Goal: Navigation & Orientation: Find specific page/section

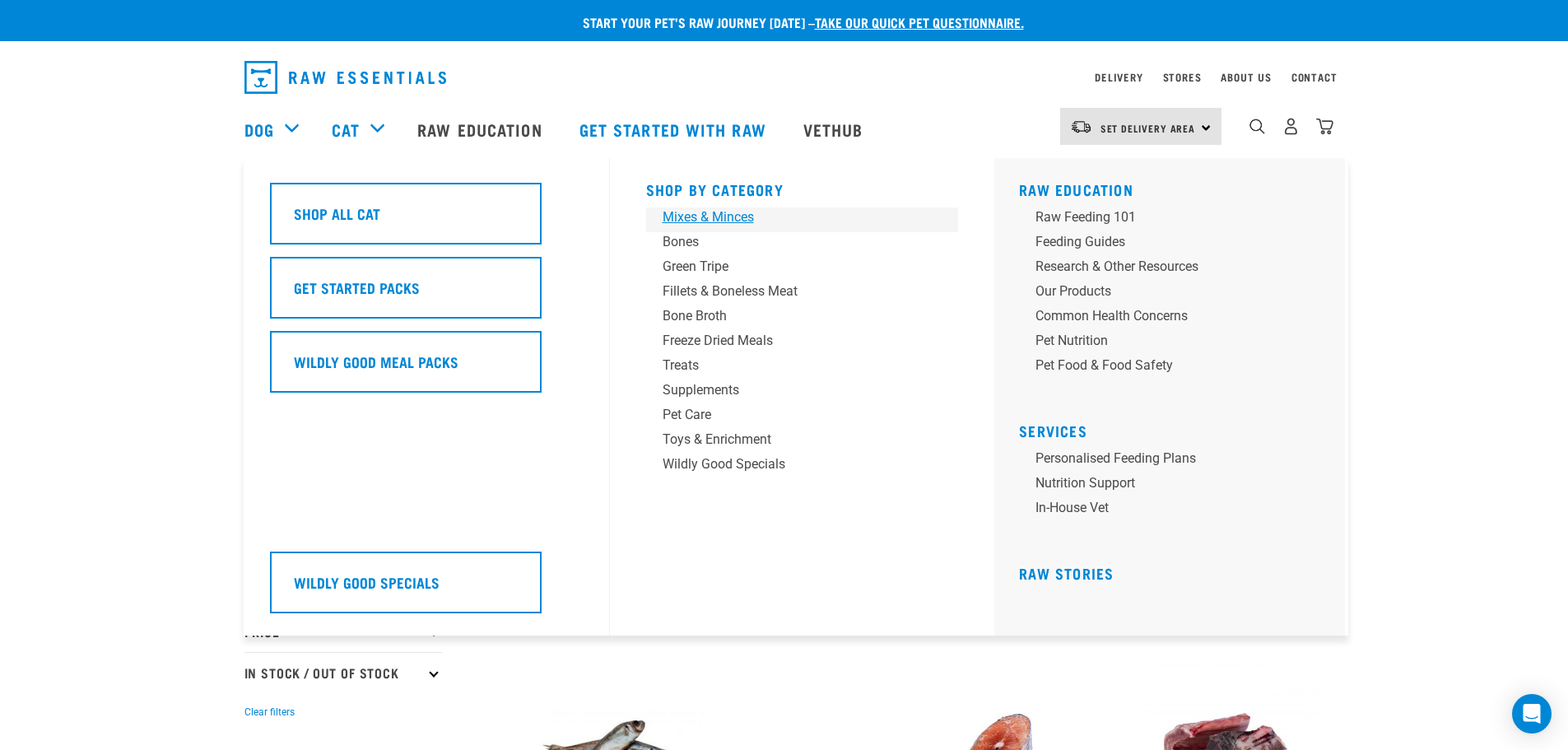
click at [714, 215] on div "Mixes & Minces" at bounding box center [791, 217] width 257 height 20
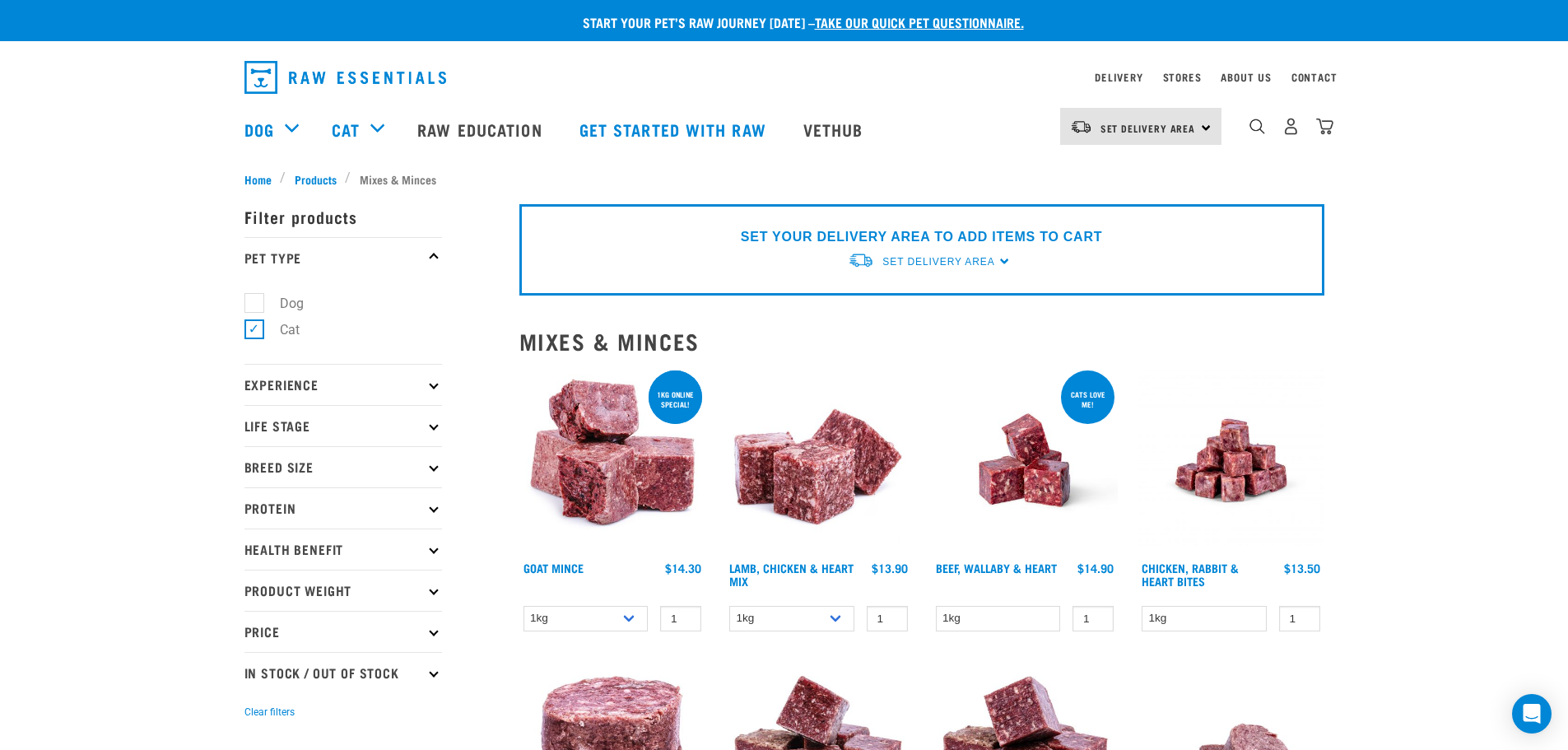
drag, startPoint x: 94, startPoint y: 671, endPoint x: 110, endPoint y: 629, distance: 44.9
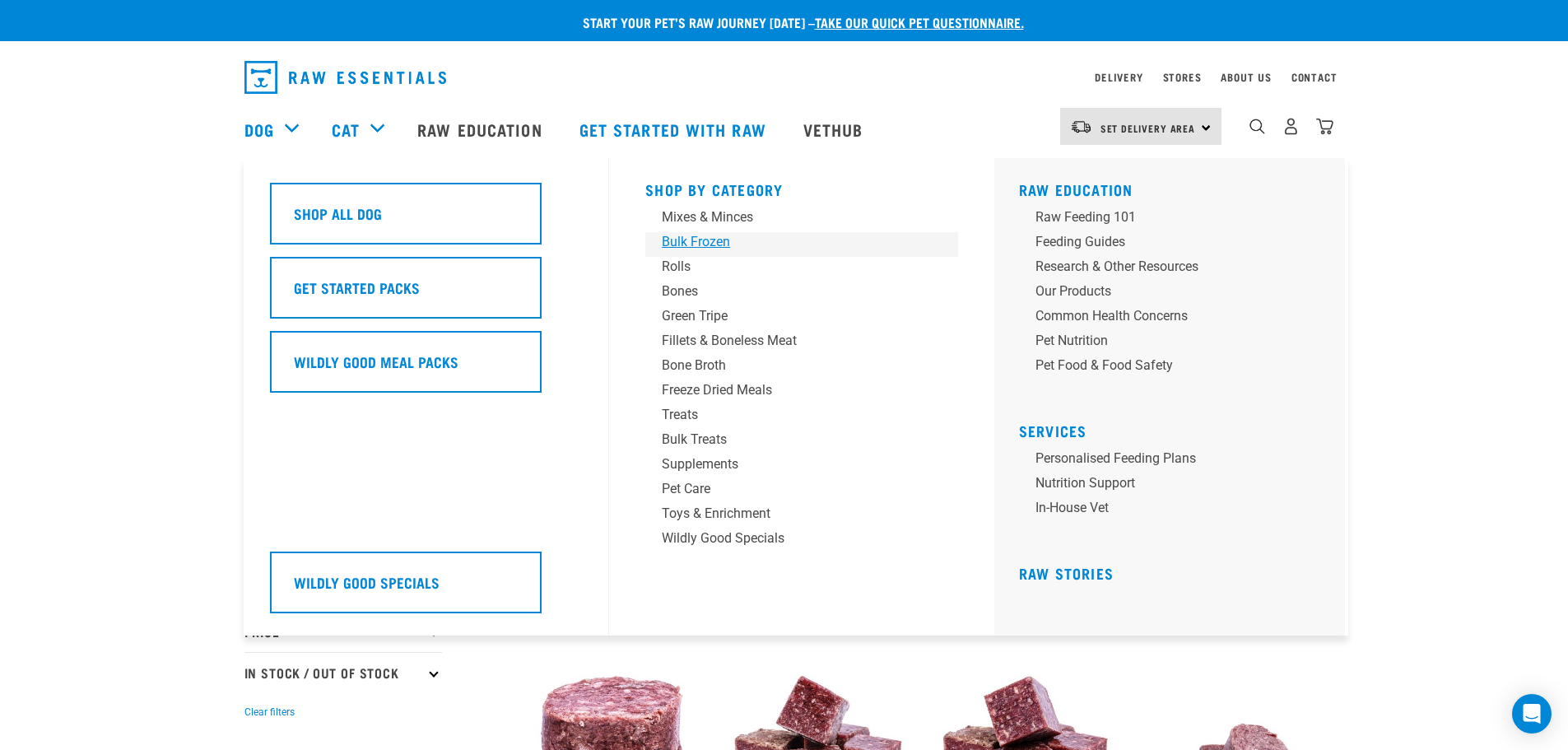
click at [709, 244] on div "Bulk Frozen" at bounding box center [790, 242] width 257 height 20
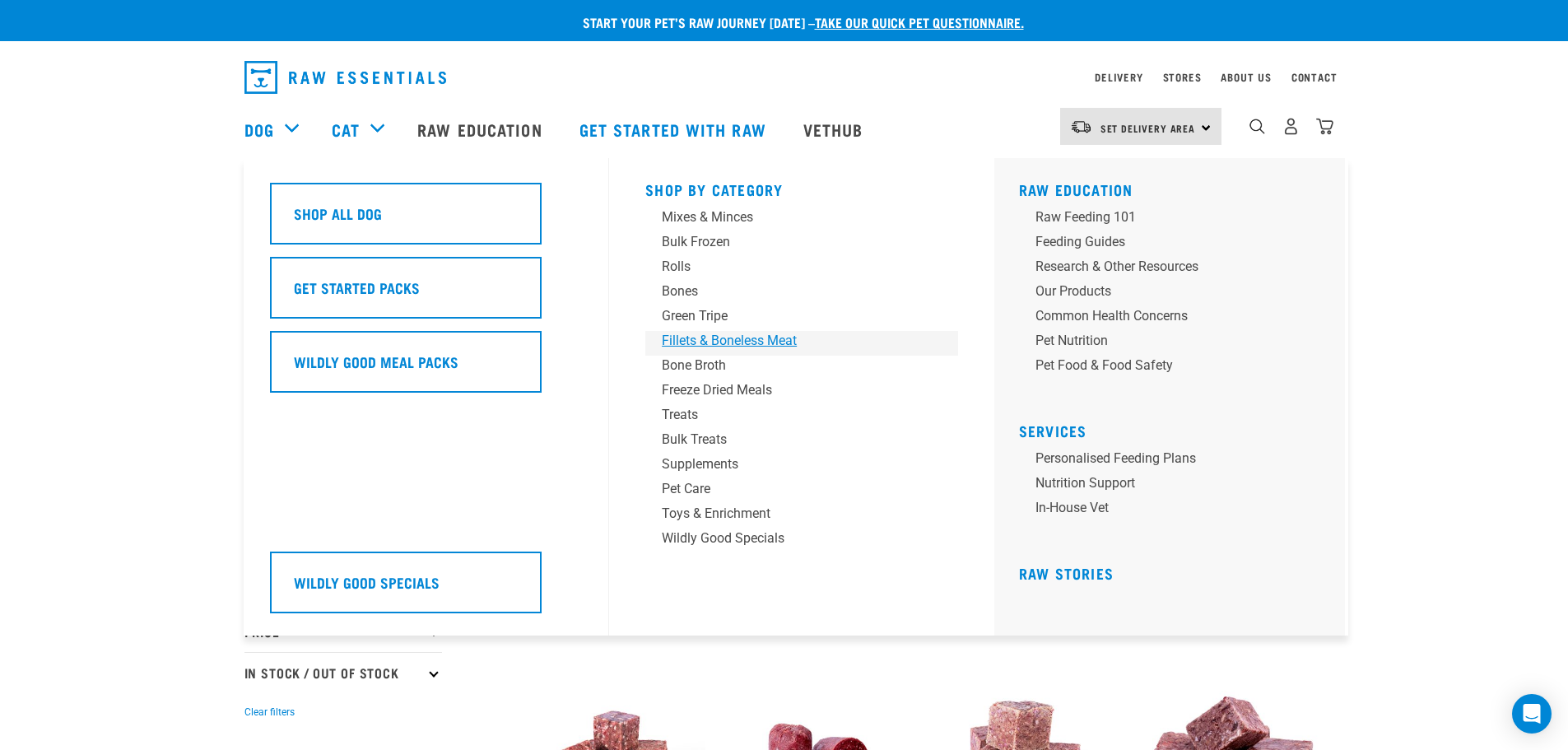
click at [758, 342] on div "Fillets & Boneless Meat" at bounding box center [790, 341] width 257 height 20
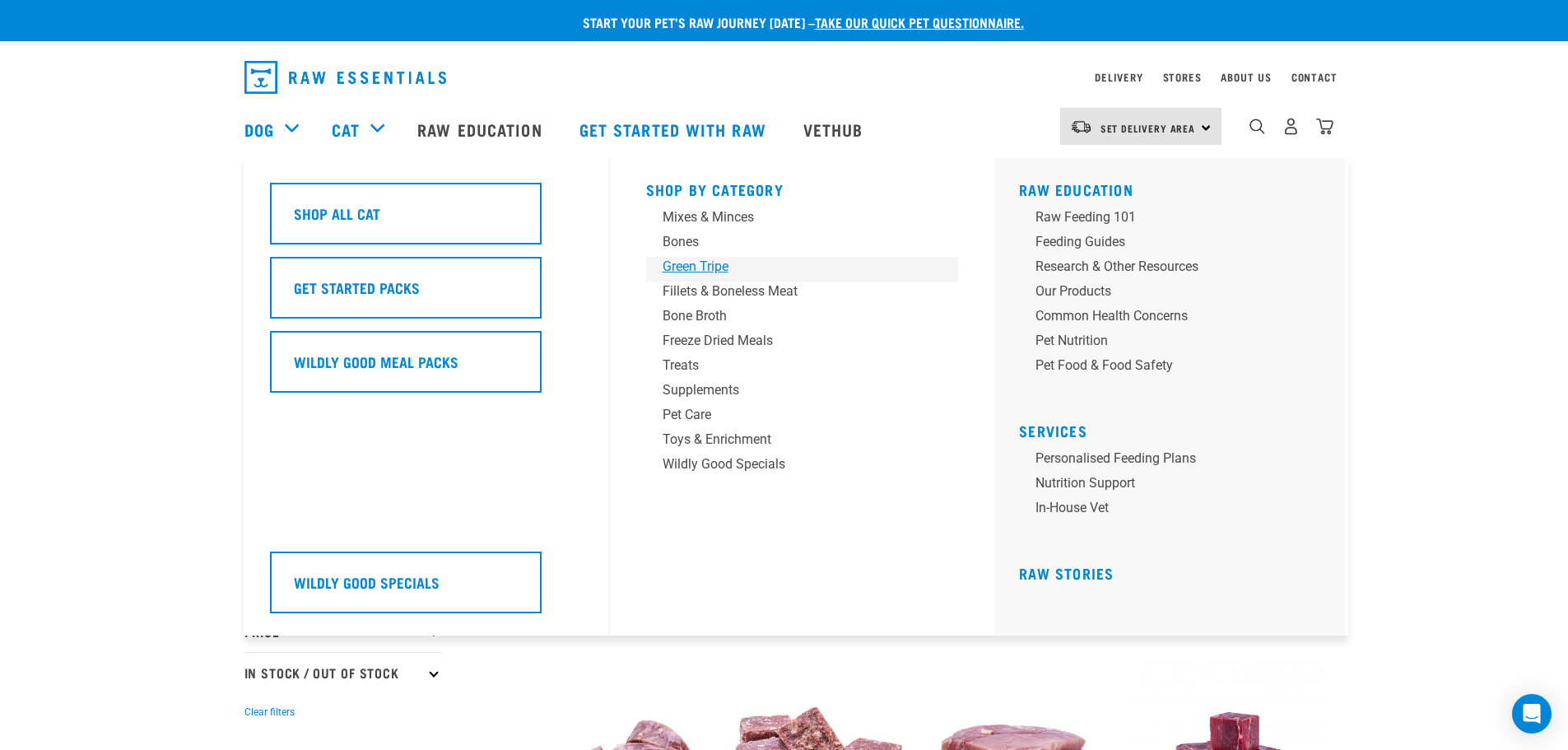
click at [702, 258] on div "Green Tripe" at bounding box center [791, 267] width 257 height 20
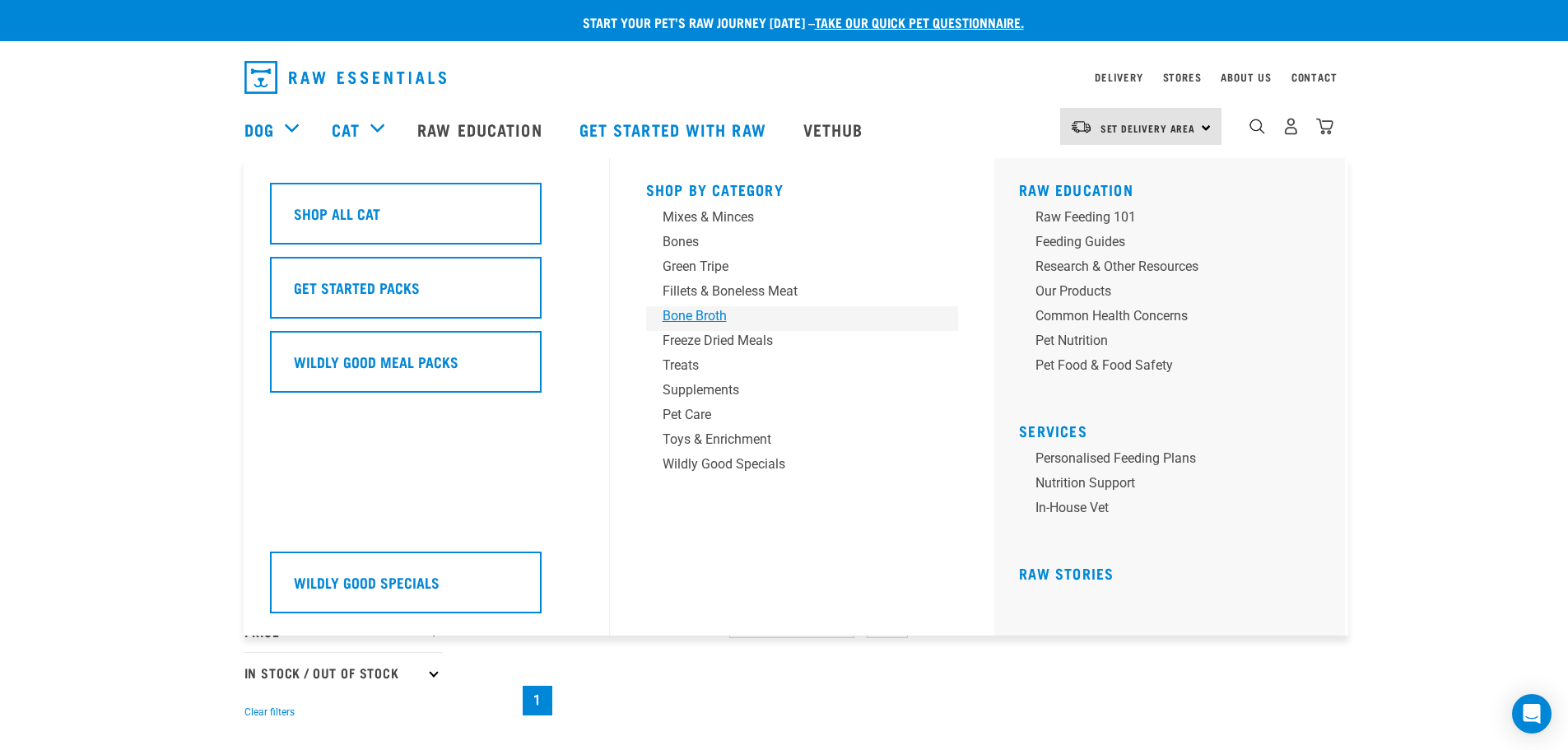
click at [696, 319] on div "Bone Broth" at bounding box center [791, 316] width 257 height 20
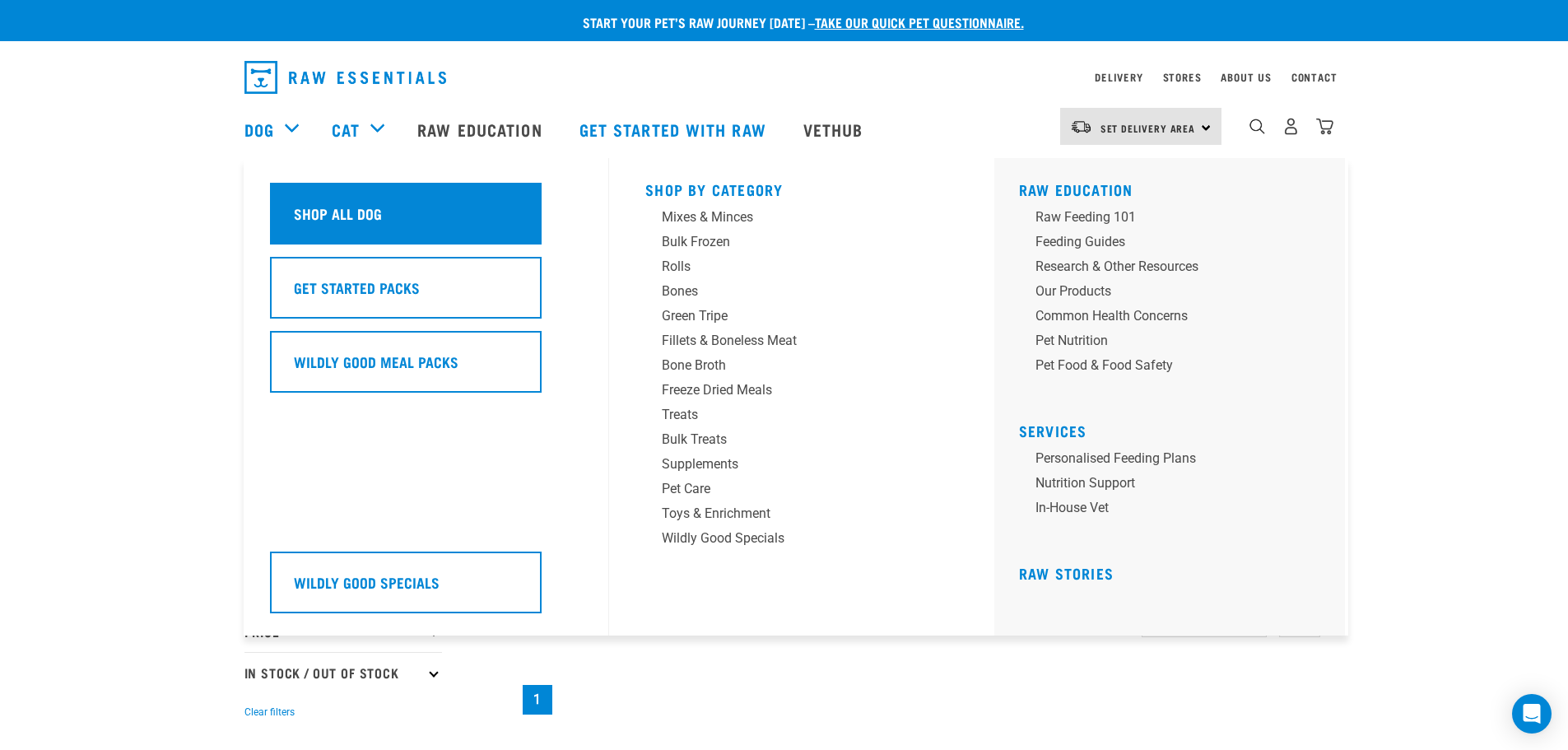
click at [338, 213] on h5 "Shop All Dog" at bounding box center [337, 213] width 88 height 21
